Goal: Information Seeking & Learning: Learn about a topic

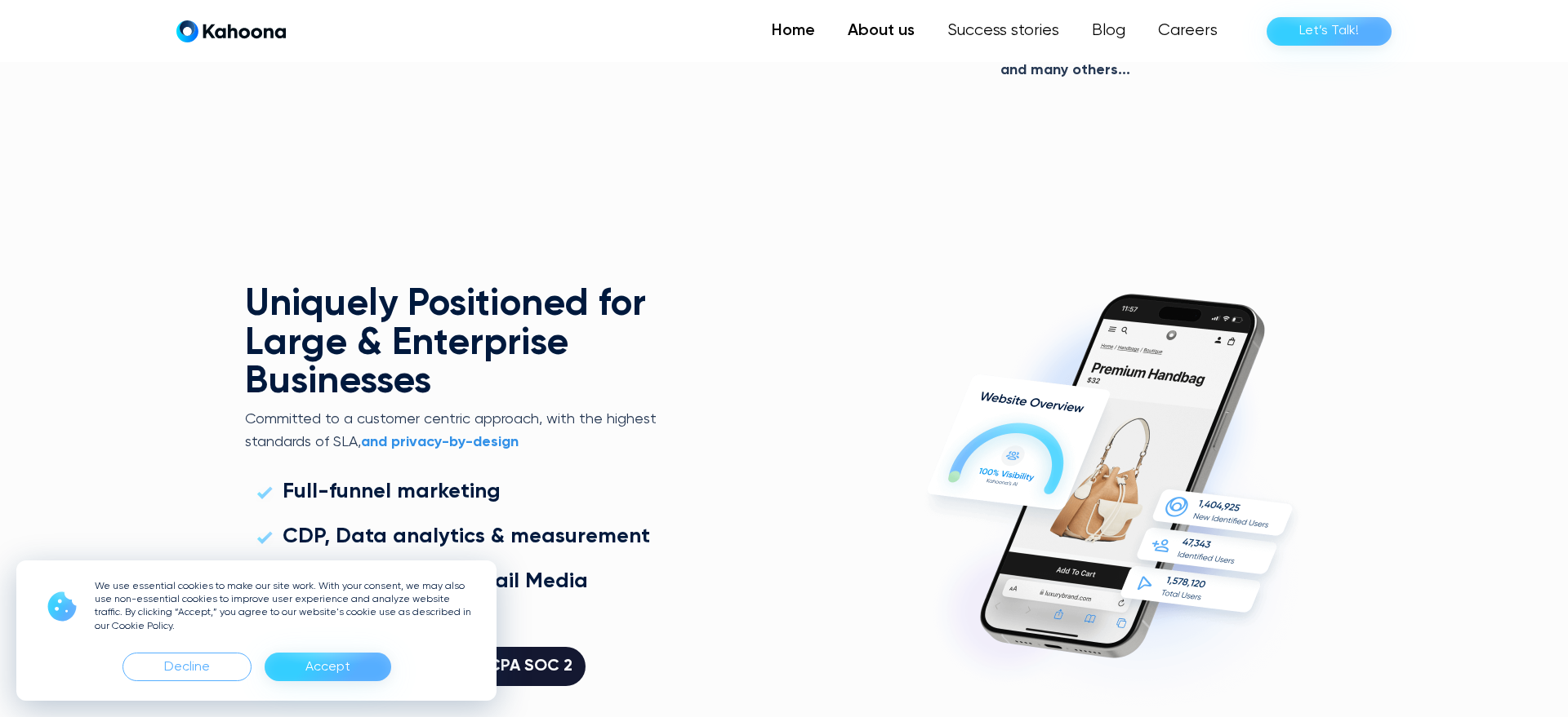
scroll to position [4301, 0]
click at [865, 29] on link "About us" at bounding box center [881, 31] width 100 height 33
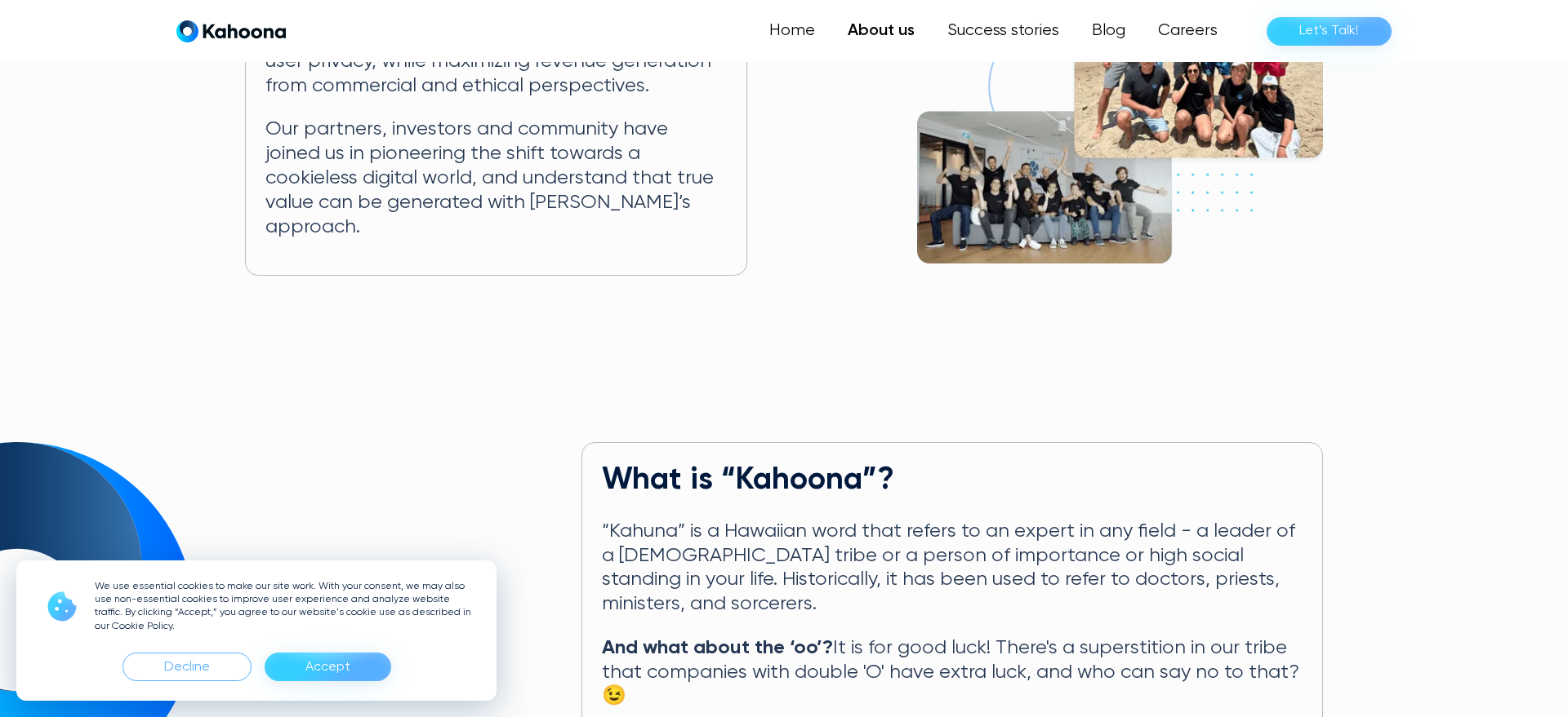
scroll to position [452, 0]
drag, startPoint x: 608, startPoint y: 460, endPoint x: 908, endPoint y: 465, distance: 300.0
click at [906, 467] on h2 "What is “Kahoona”?" at bounding box center [952, 481] width 701 height 38
click at [913, 463] on h2 "What is “Kahoona”?" at bounding box center [952, 481] width 701 height 38
drag, startPoint x: 907, startPoint y: 460, endPoint x: 586, endPoint y: 441, distance: 321.6
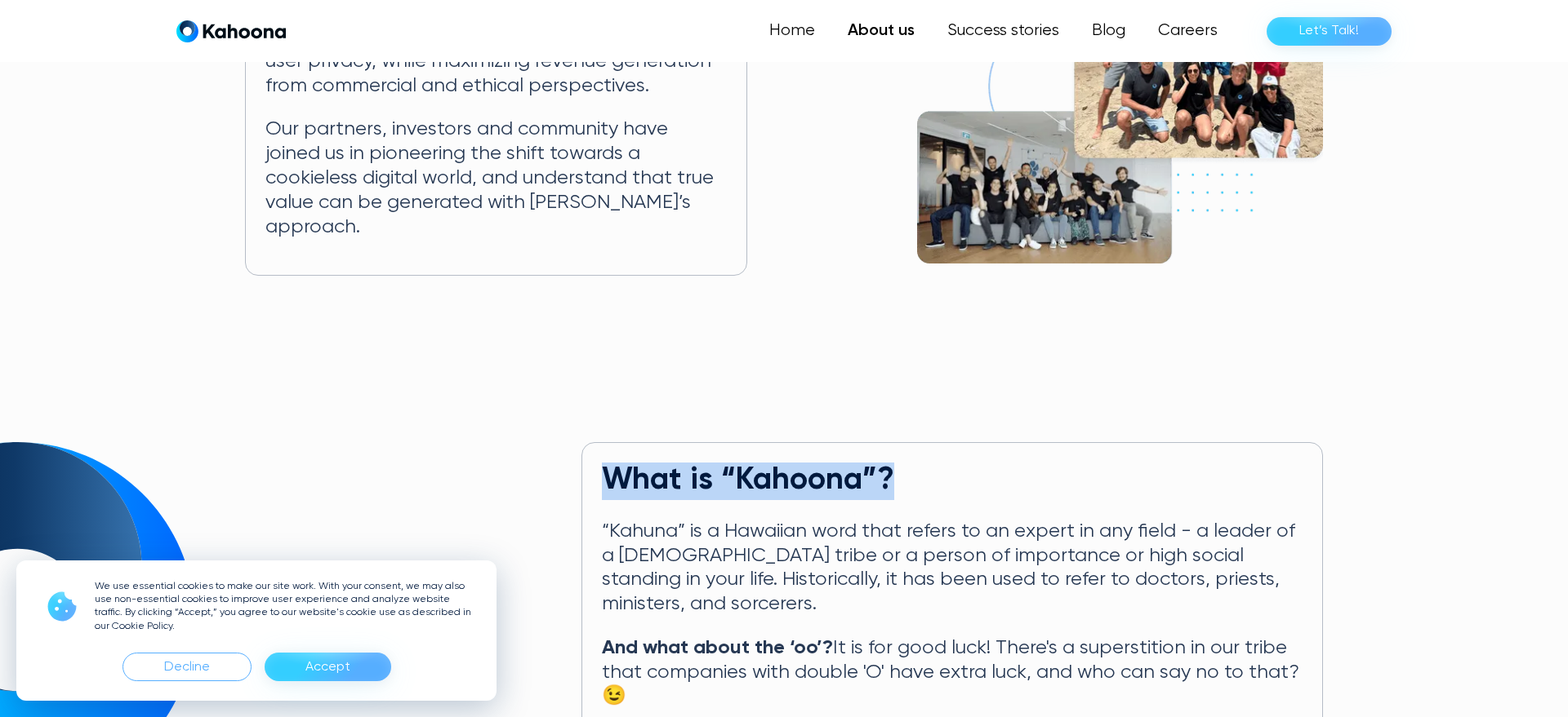
click at [587, 443] on div "What is “Kahoona”? “Kahuna” is a Hawaiian word that refers to an expert in any …" at bounding box center [952, 620] width 742 height 355
